Goal: Task Accomplishment & Management: Use online tool/utility

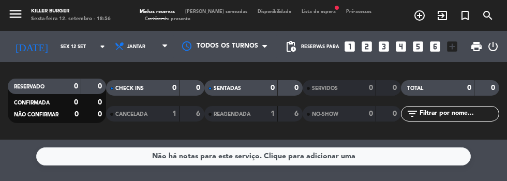
click at [297, 13] on span "Lista de espera fiber_manual_record" at bounding box center [318, 11] width 44 height 5
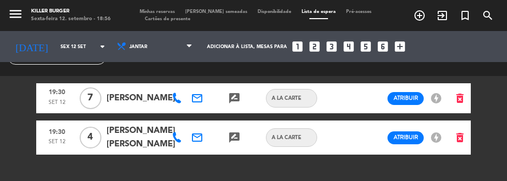
scroll to position [26, 0]
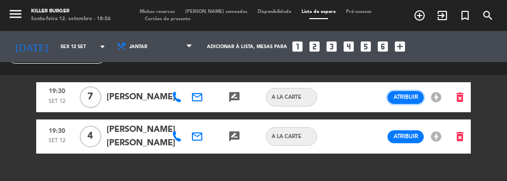
click at [403, 98] on span "Atribuir" at bounding box center [406, 97] width 24 height 8
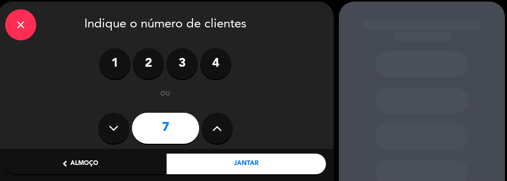
scroll to position [41, 0]
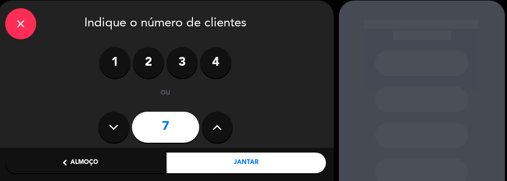
click at [22, 27] on icon "close" at bounding box center [20, 24] width 12 height 12
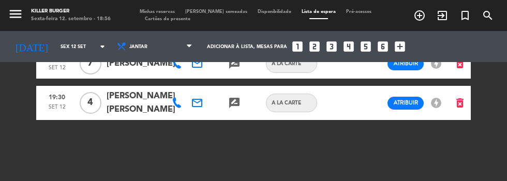
scroll to position [59, 0]
click at [404, 108] on button "Atribuir" at bounding box center [405, 103] width 36 height 13
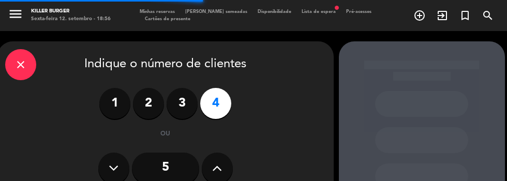
click at [147, 109] on label "2" at bounding box center [148, 103] width 31 height 31
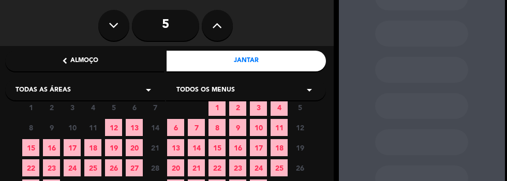
scroll to position [177, 0]
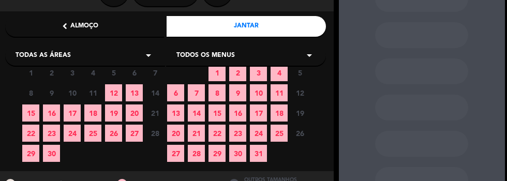
click at [114, 96] on span "12" at bounding box center [113, 92] width 17 height 17
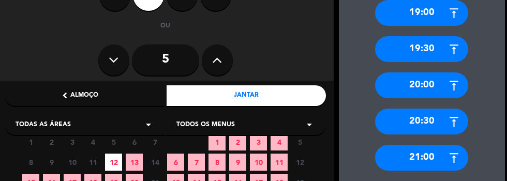
scroll to position [110, 0]
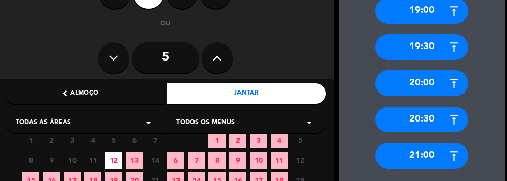
click at [438, 87] on div "20:00" at bounding box center [421, 83] width 93 height 26
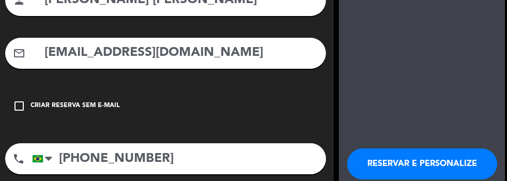
scroll to position [135, 0]
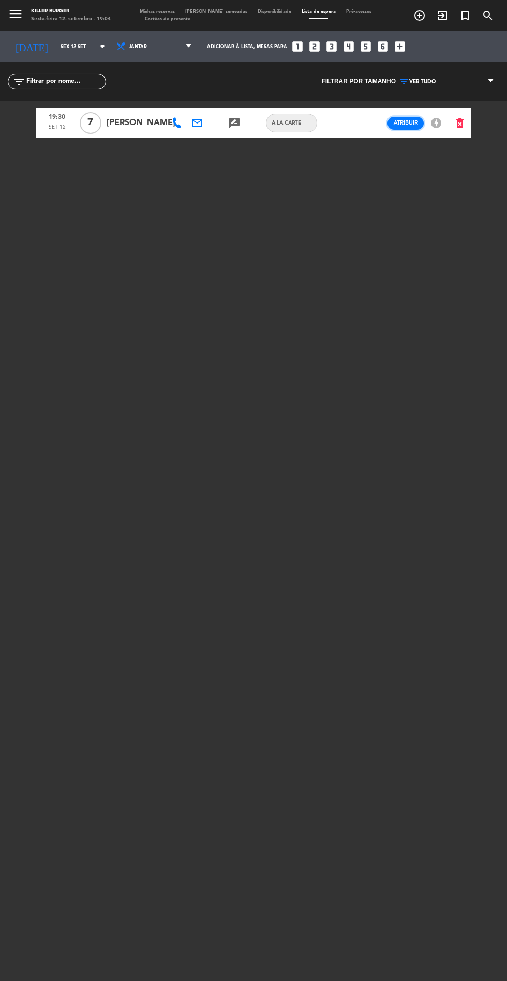
click at [407, 129] on button "Atribuir" at bounding box center [405, 123] width 36 height 13
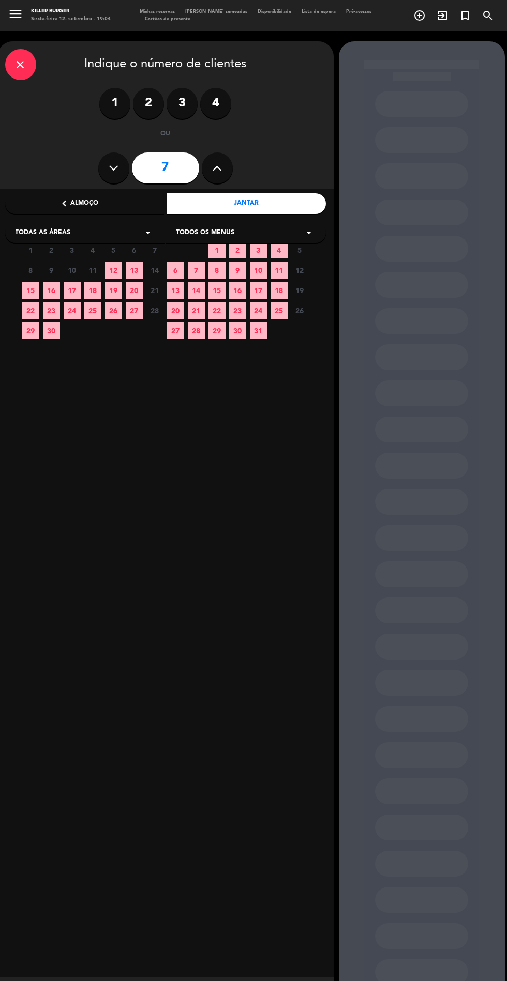
click at [94, 180] on span "11" at bounding box center [92, 270] width 17 height 17
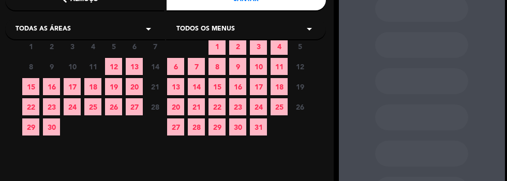
scroll to position [206, 0]
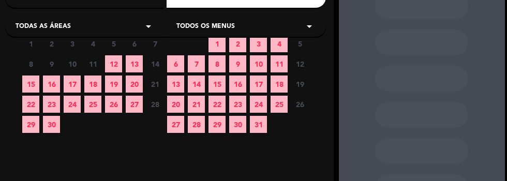
click at [112, 69] on span "12" at bounding box center [113, 63] width 17 height 17
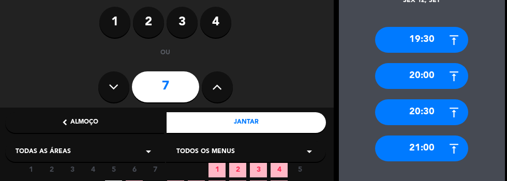
scroll to position [83, 0]
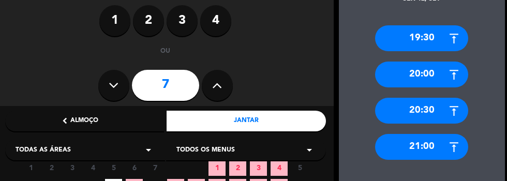
click at [440, 42] on div "19:30" at bounding box center [421, 38] width 93 height 26
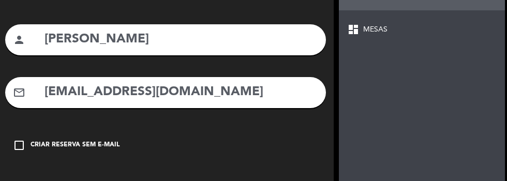
scroll to position [135, 0]
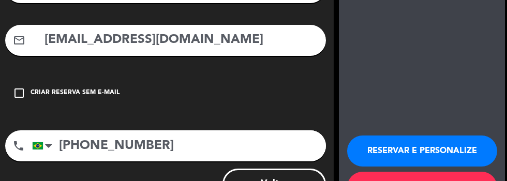
click at [256, 180] on button "Voltar" at bounding box center [273, 184] width 103 height 31
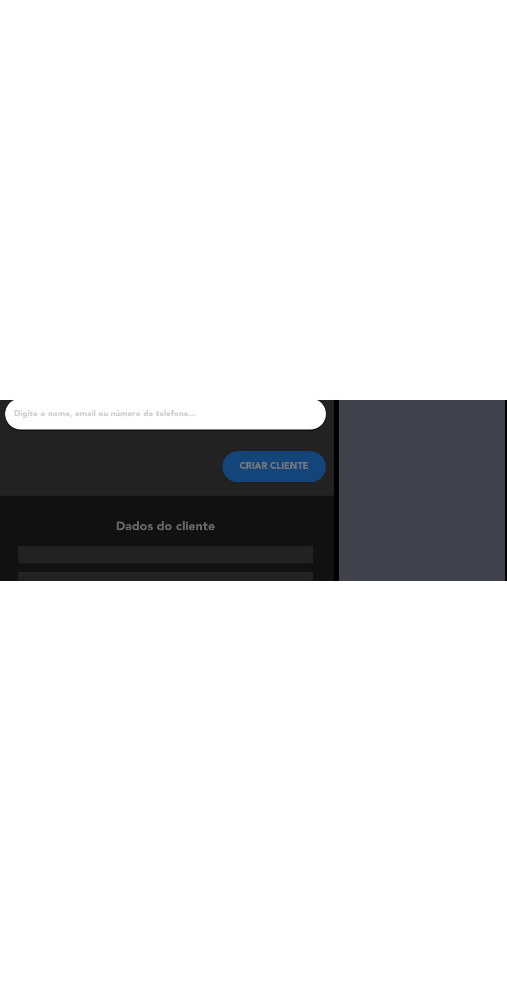
scroll to position [0, 0]
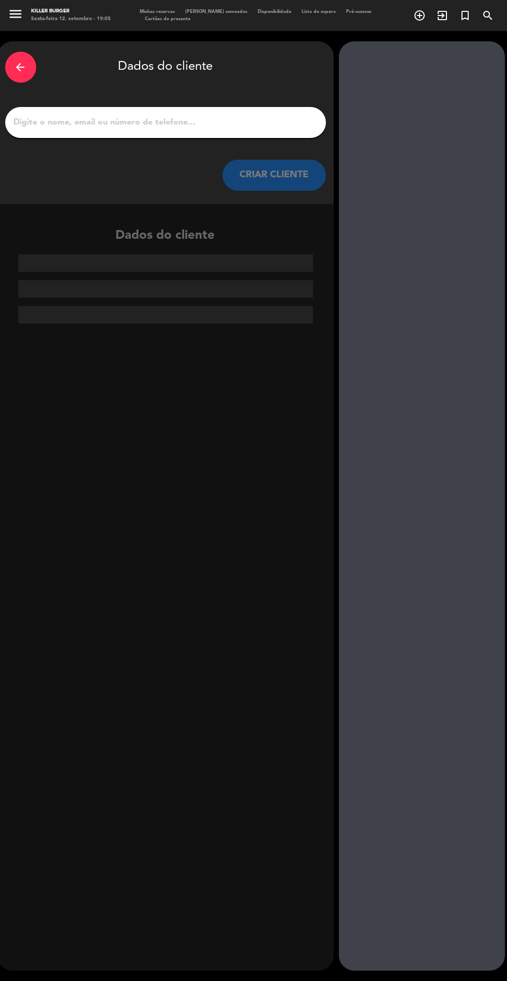
click at [21, 67] on icon "arrow_back" at bounding box center [20, 67] width 12 height 12
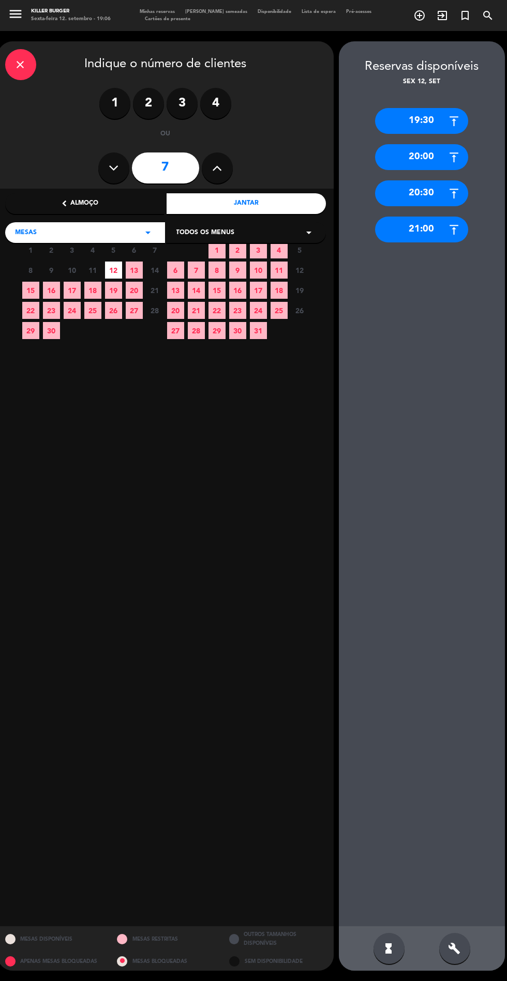
click at [31, 70] on div "close" at bounding box center [20, 64] width 31 height 31
